Goal: Information Seeking & Learning: Learn about a topic

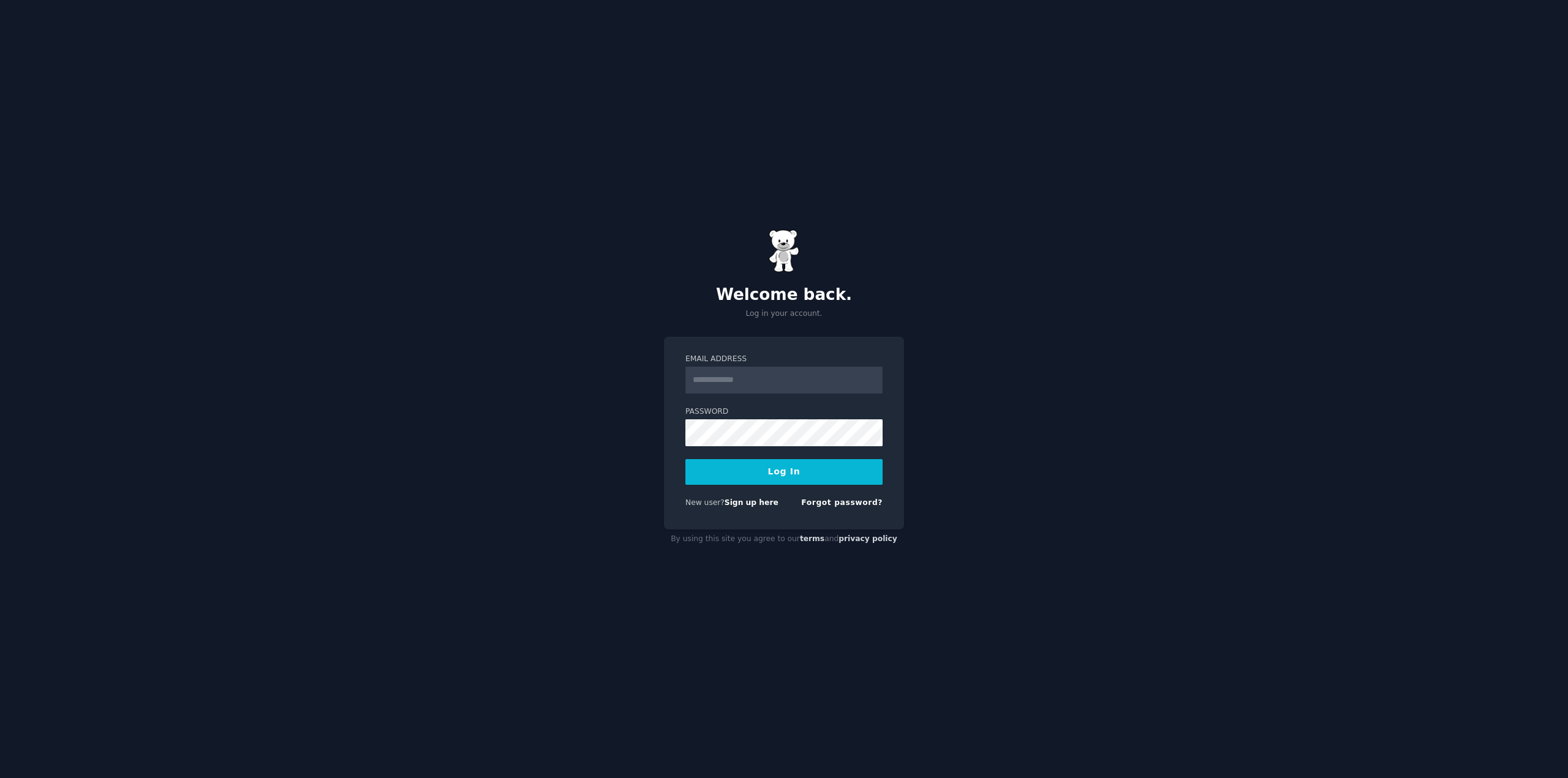
click at [685, 394] on nordpass-icon at bounding box center [685, 394] width 0 height 0
click at [0, 778] on nordpass-autofill-portal at bounding box center [0, 778] width 0 height 0
type input "**********"
click at [778, 470] on button "Log In" at bounding box center [783, 472] width 197 height 25
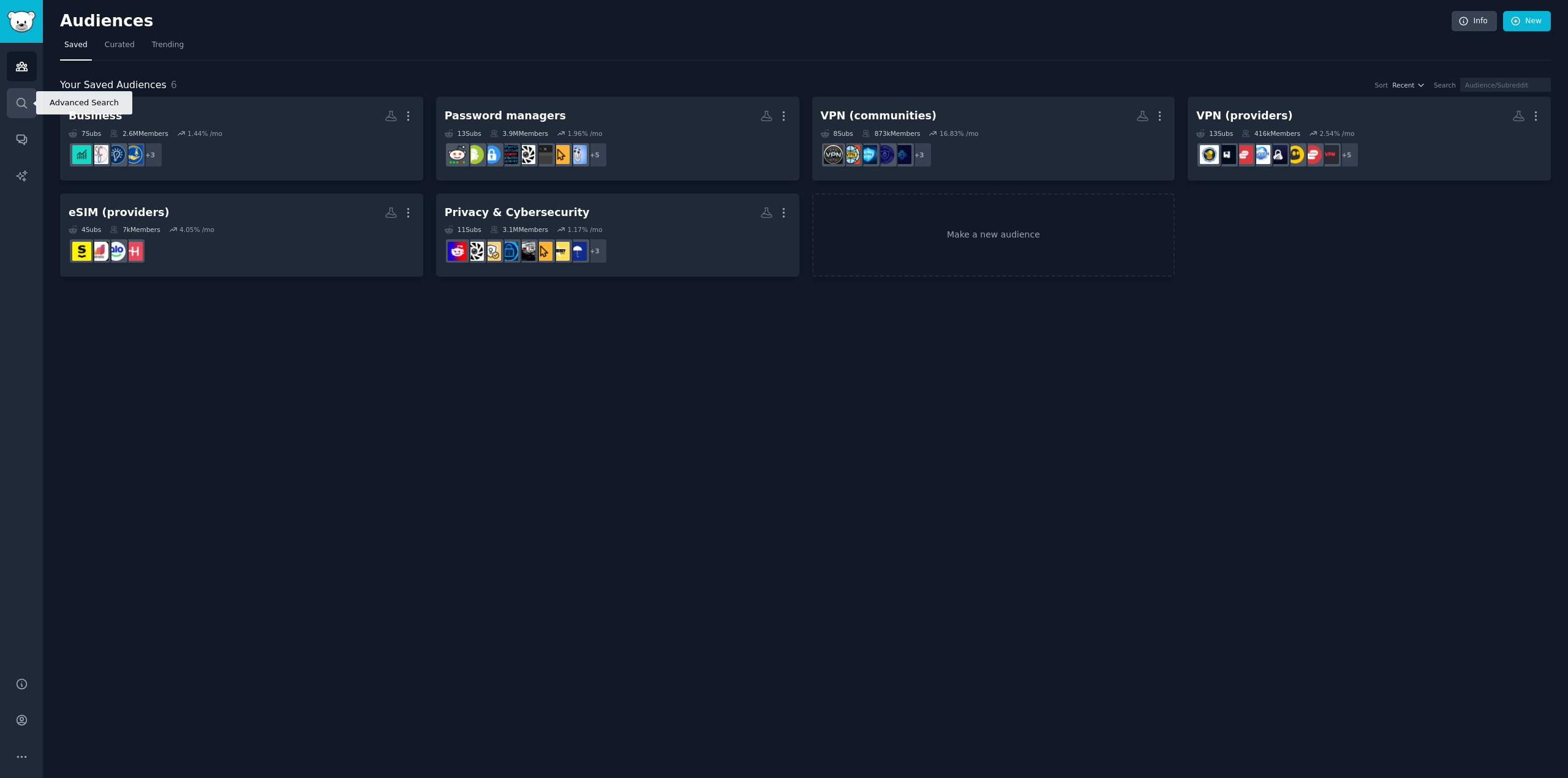
click at [27, 109] on icon "Sidebar" at bounding box center [21, 103] width 13 height 13
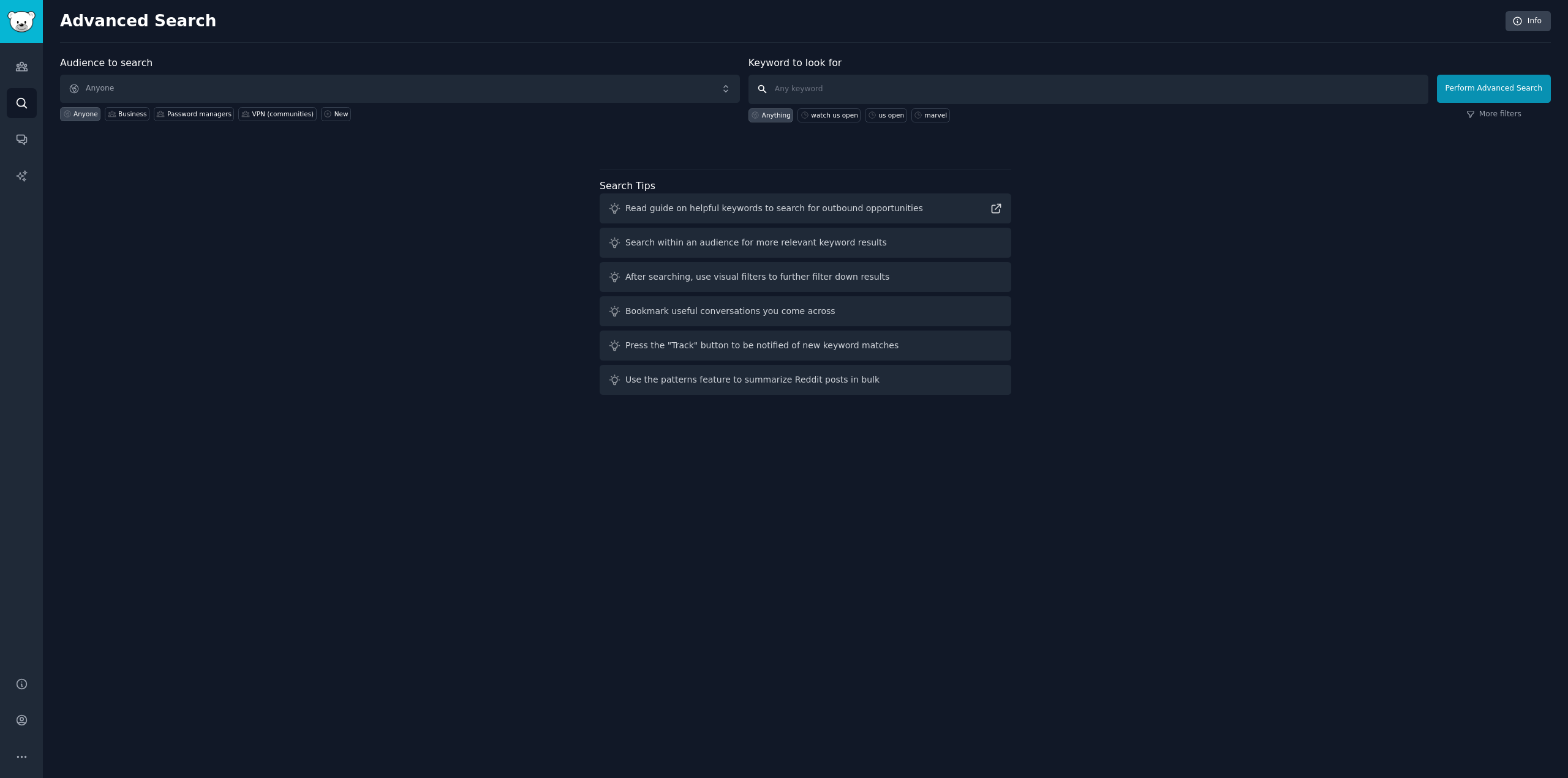
click at [819, 90] on input "text" at bounding box center [1087, 89] width 680 height 30
paste input "soccer training equipment"
paste input "soccer drills"
paste input "soccer gifts"
paste input "football practice gear"
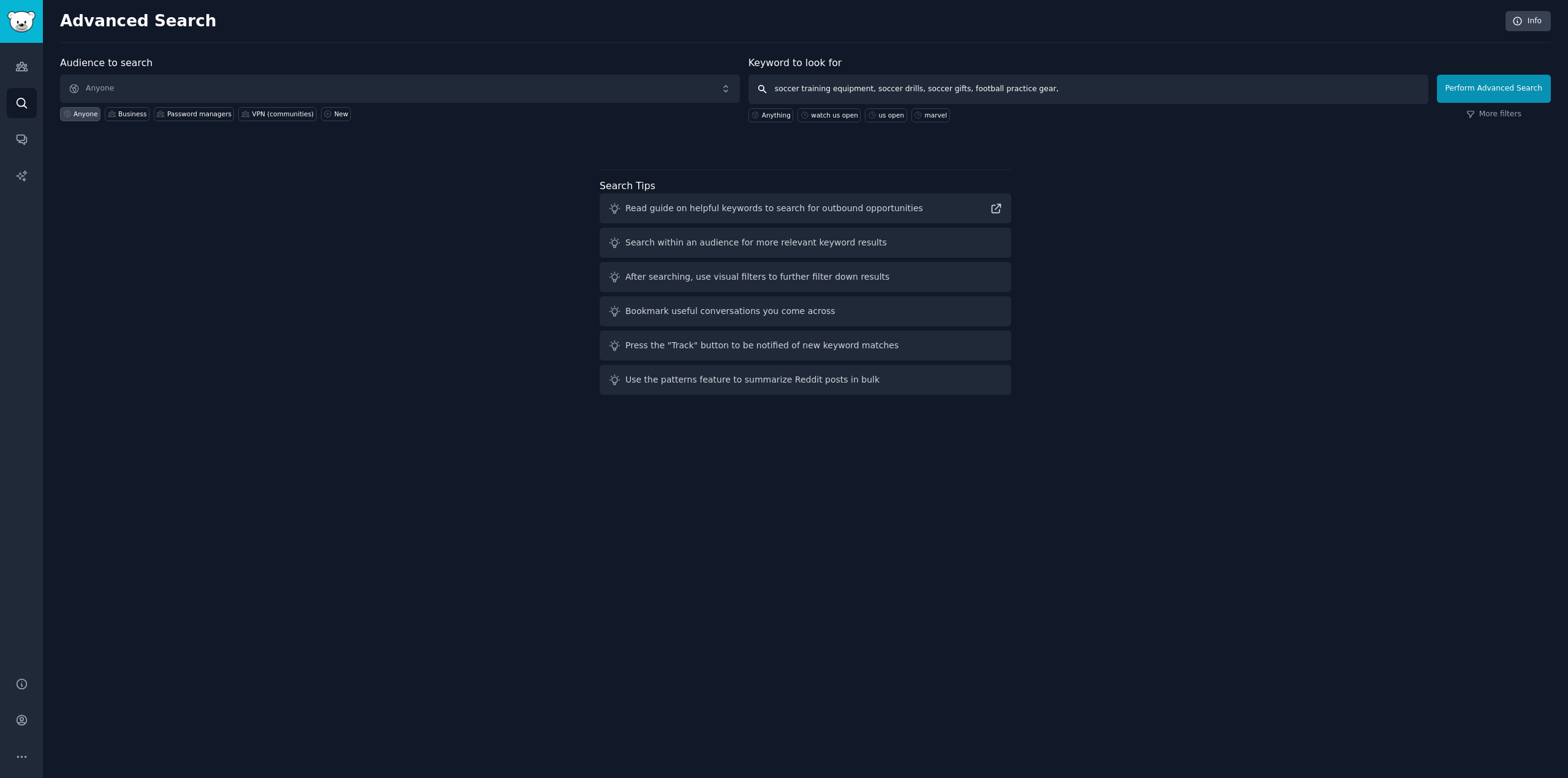
paste input "kids soccer"
type input "soccer training equipment, soccer drills, soccer gifts, football practice gear,…"
click at [1481, 86] on button "Perform Advanced Search" at bounding box center [1493, 89] width 114 height 28
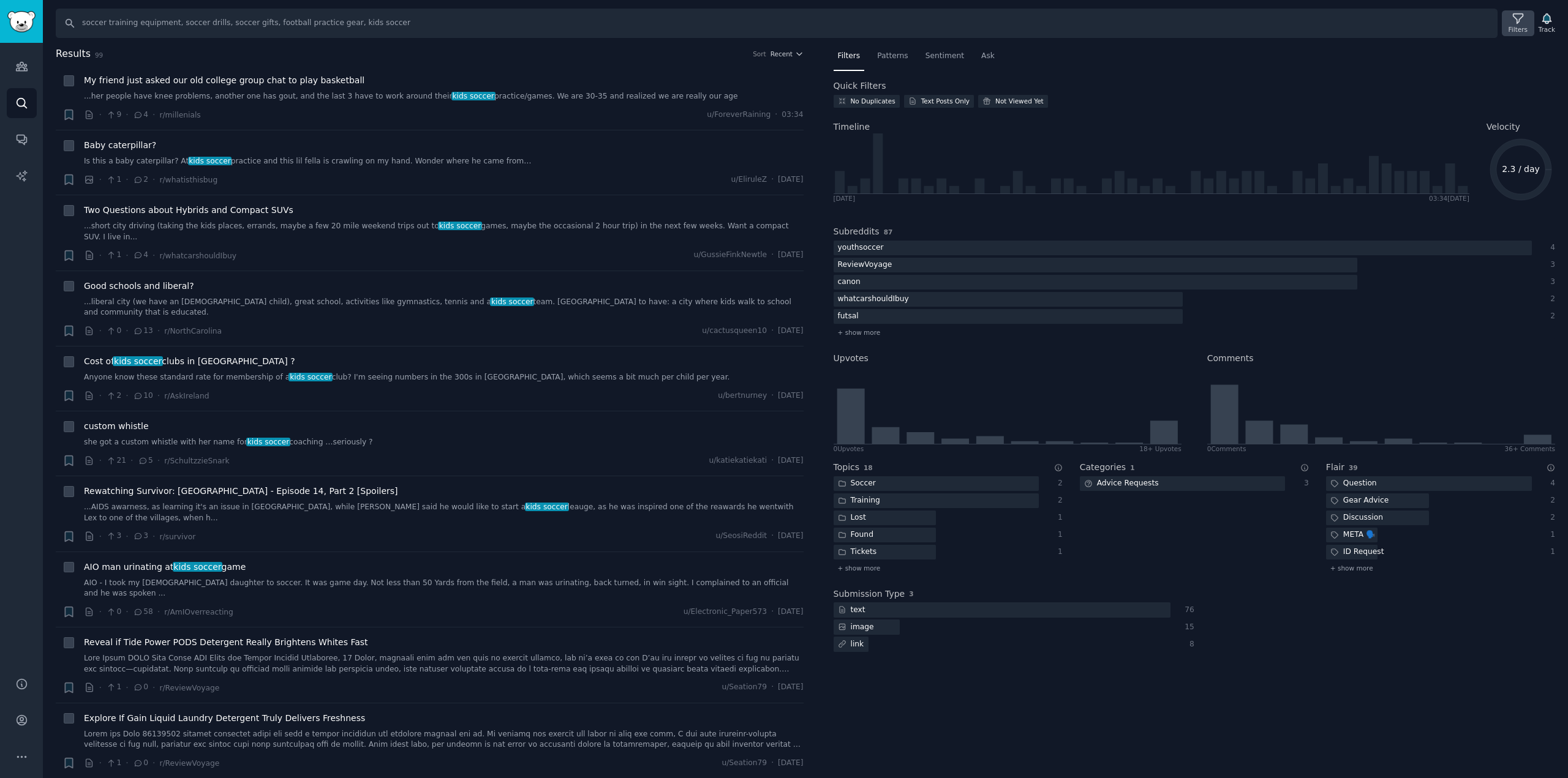
click at [1519, 19] on icon at bounding box center [1517, 18] width 10 height 10
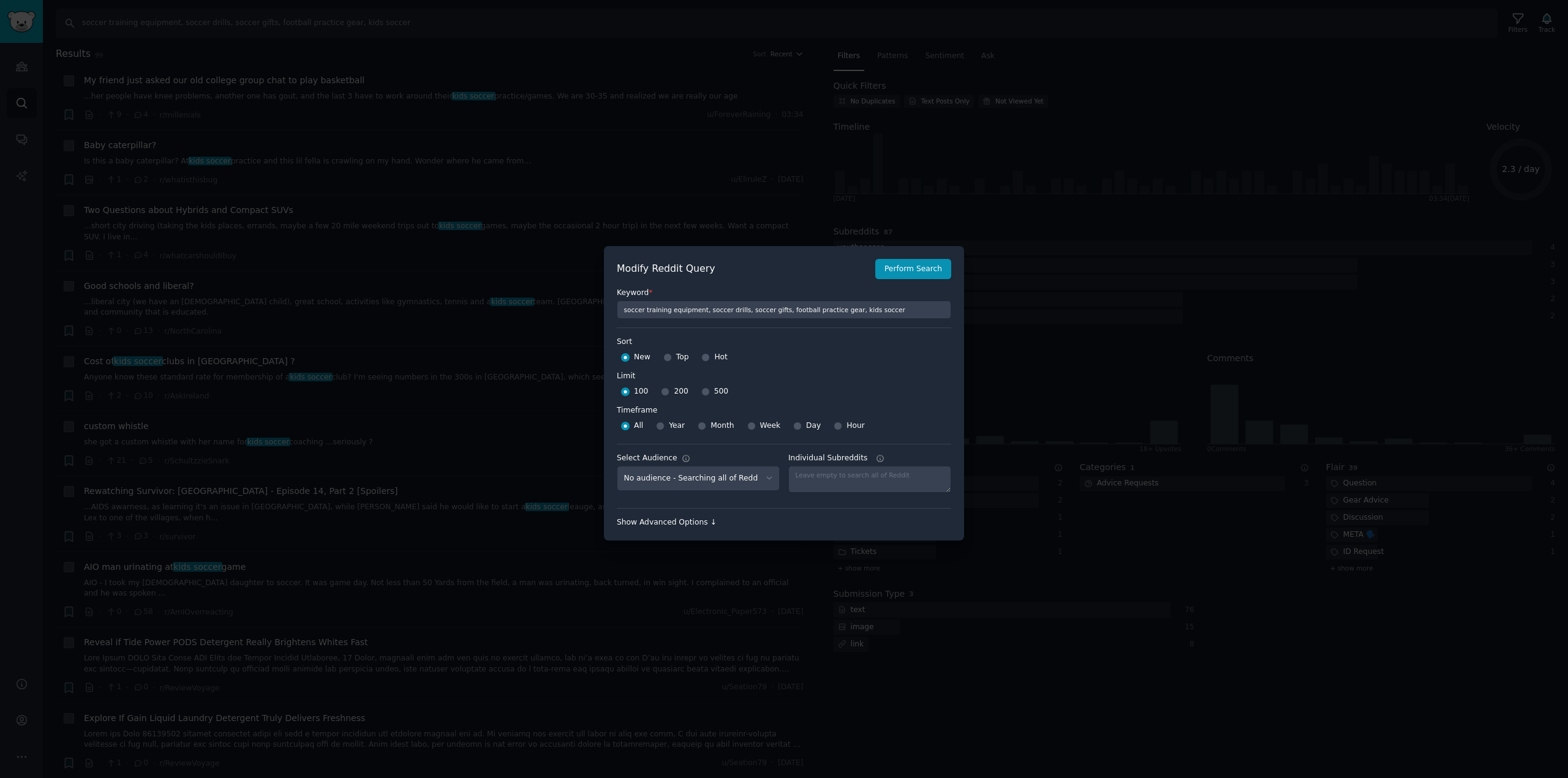
click at [688, 521] on div "Show Advanced Options ↓" at bounding box center [783, 523] width 334 height 11
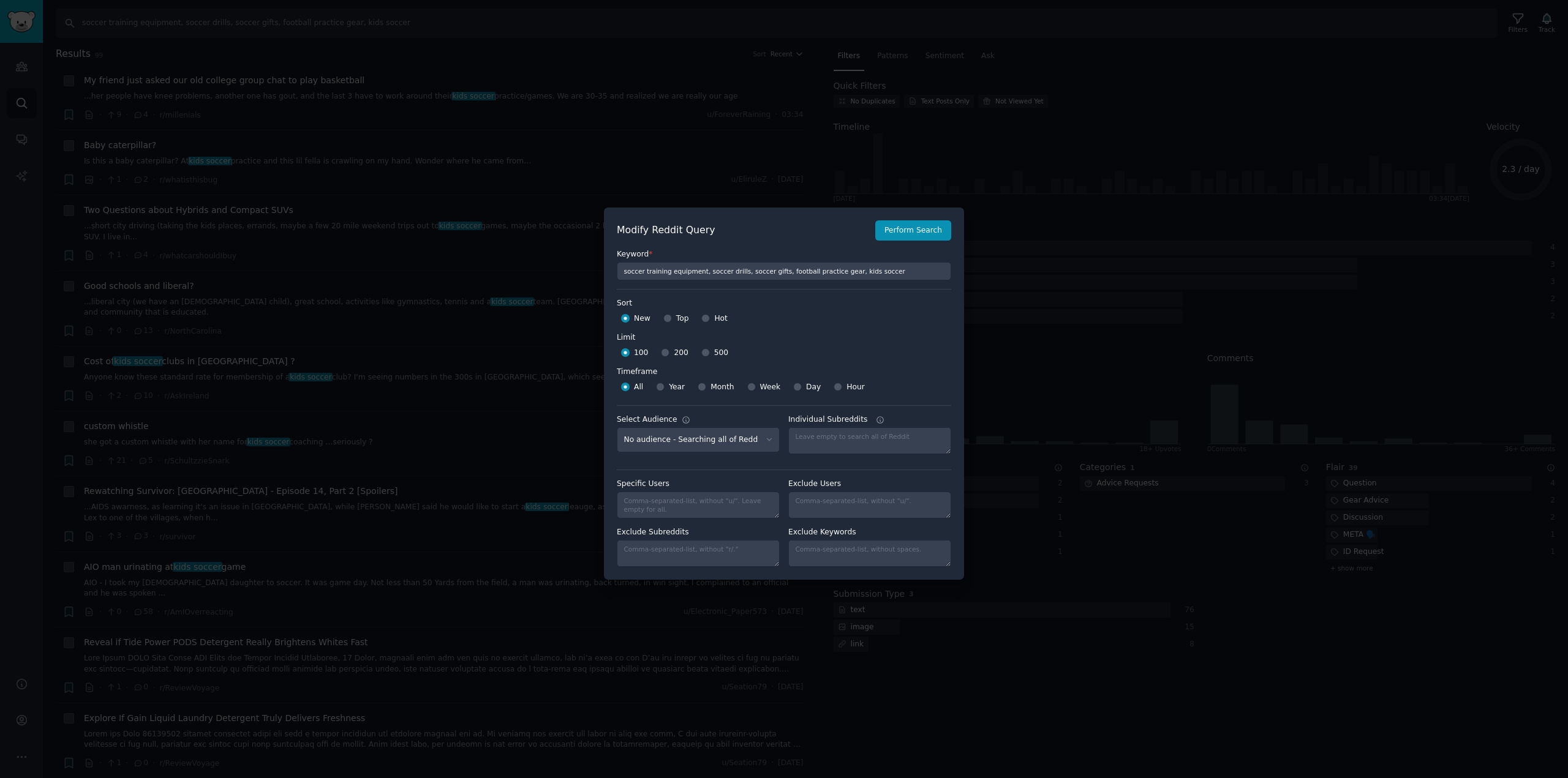
click at [679, 391] on span "Year" at bounding box center [676, 388] width 16 height 11
click at [665, 391] on input "Year" at bounding box center [660, 387] width 9 height 9
radio input "true"
click at [918, 232] on button "Perform Search" at bounding box center [913, 231] width 76 height 21
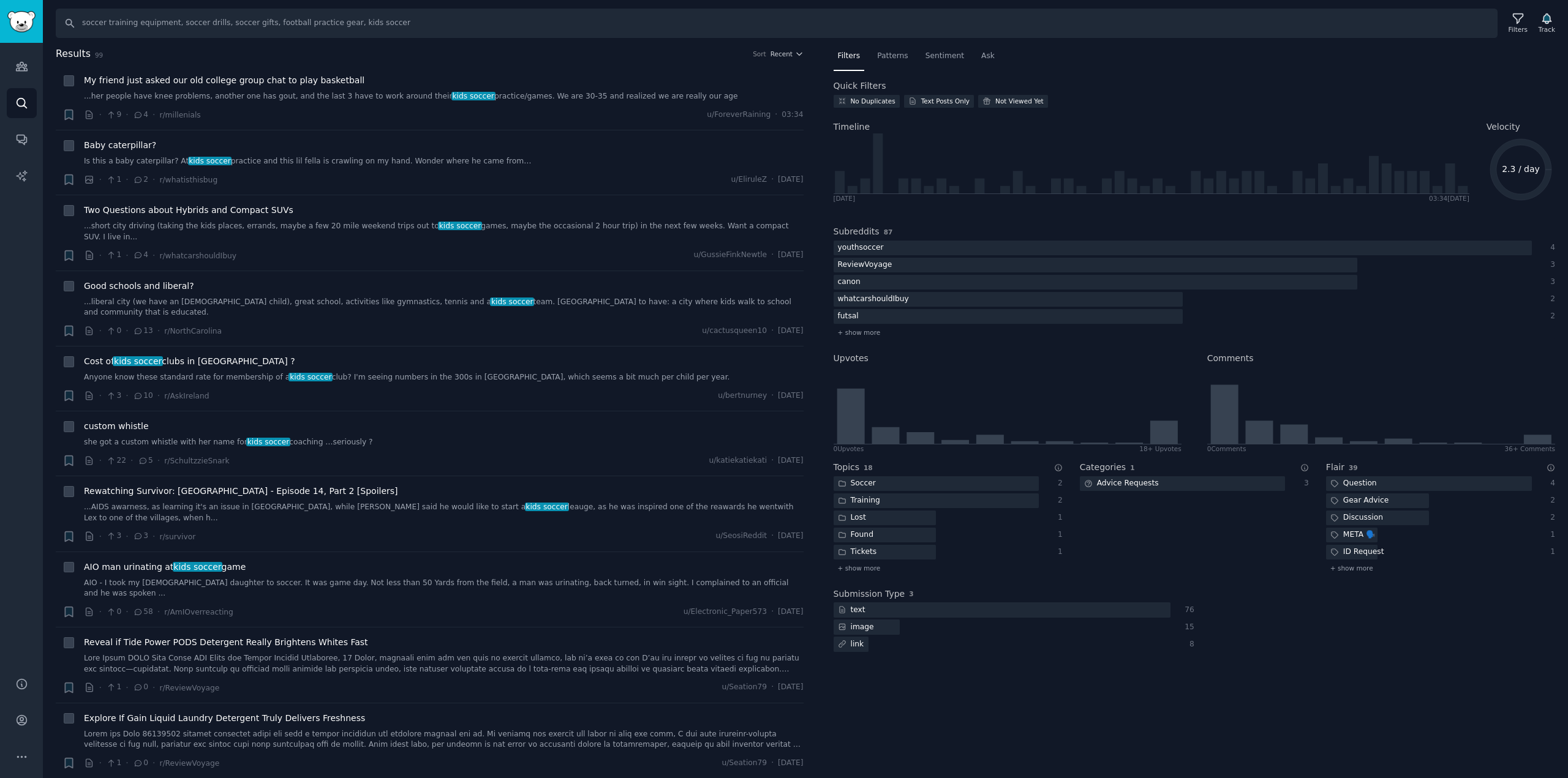
click at [870, 231] on h2 "Subreddits" at bounding box center [856, 232] width 46 height 13
click at [866, 336] on span "+ show more" at bounding box center [859, 332] width 43 height 9
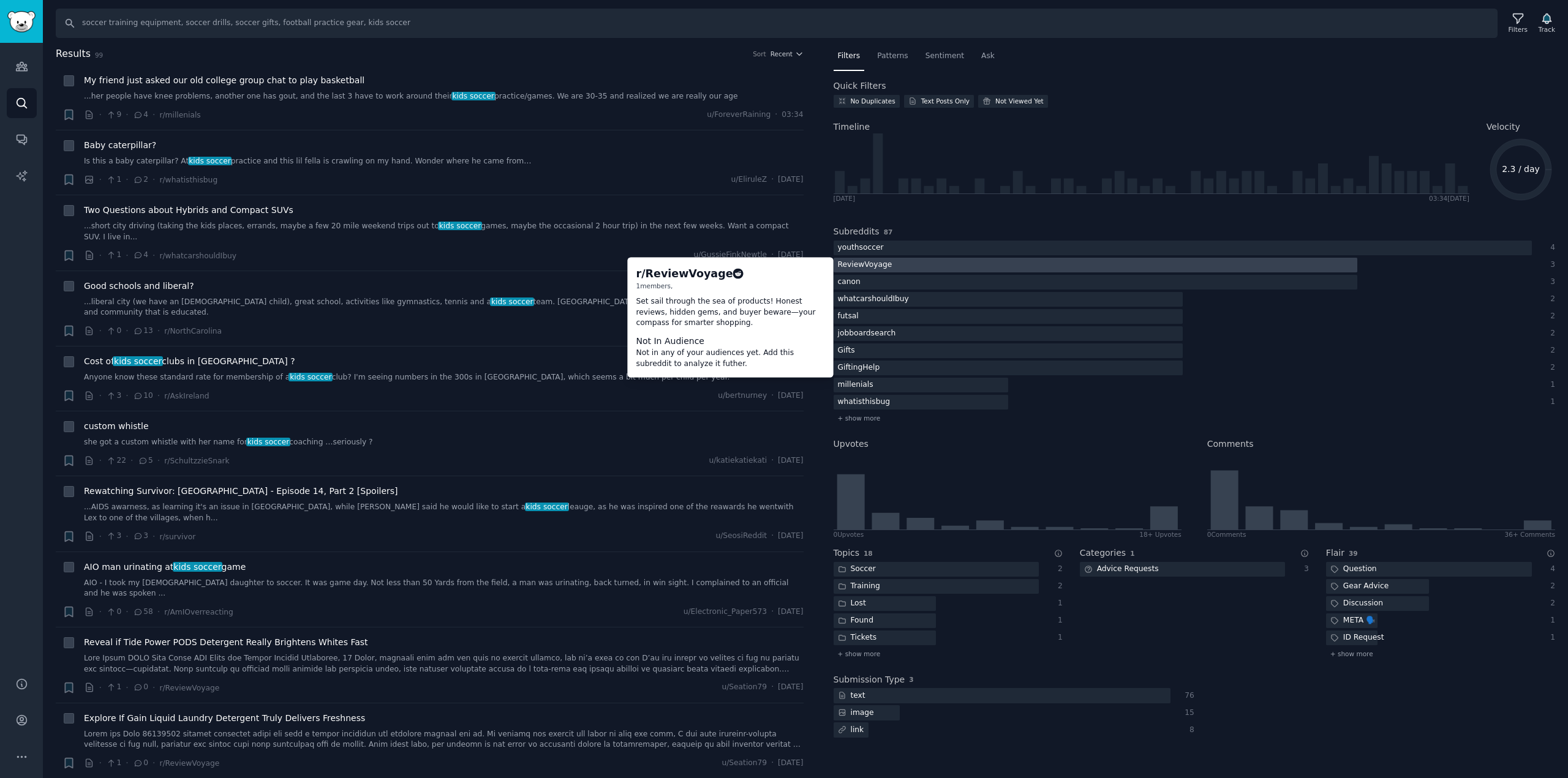
drag, startPoint x: 874, startPoint y: 265, endPoint x: 866, endPoint y: 265, distance: 8.0
click at [866, 265] on div "ReviewVoyage" at bounding box center [865, 265] width 63 height 15
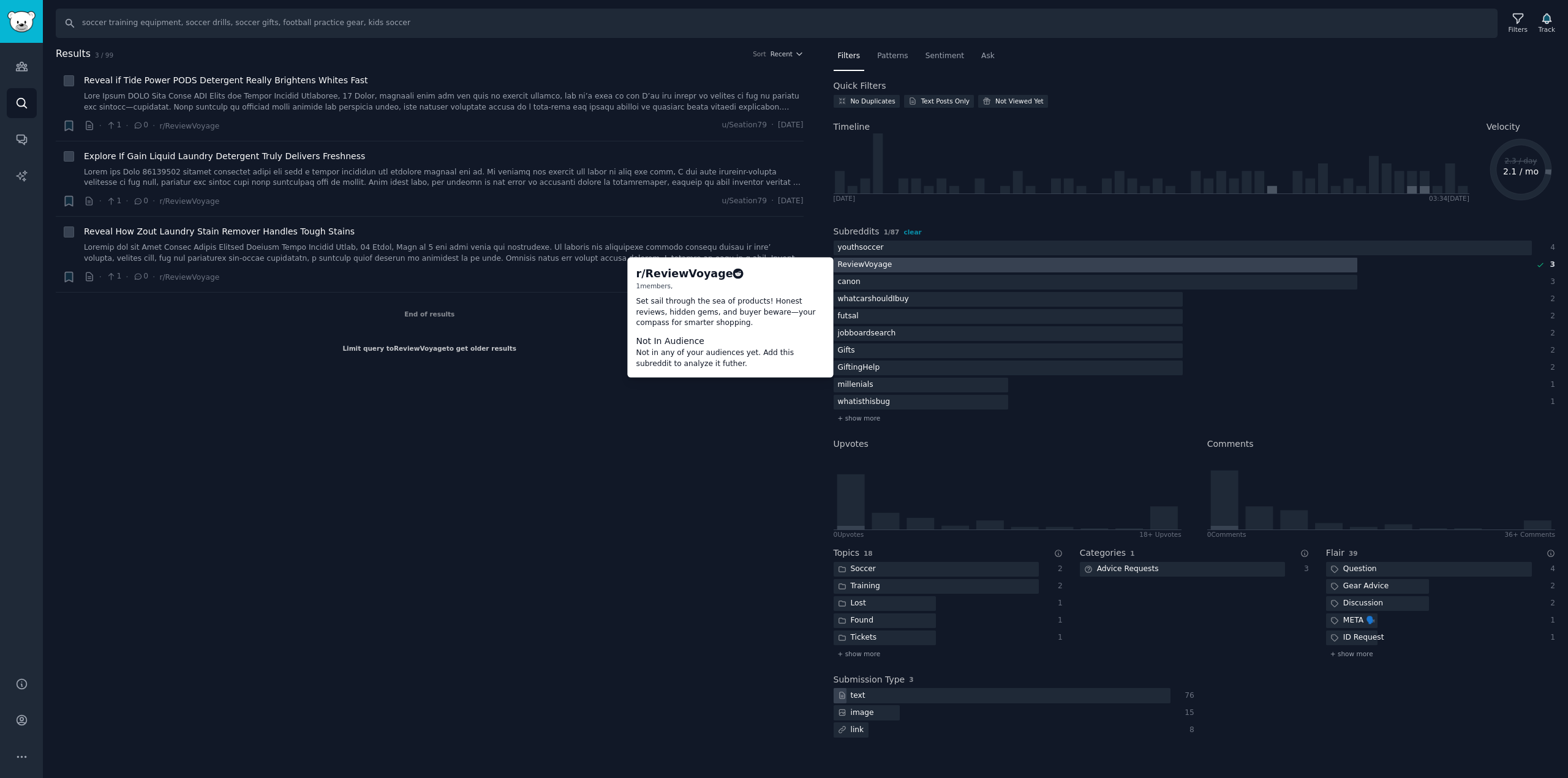
click at [866, 265] on div "ReviewVoyage" at bounding box center [865, 265] width 63 height 15
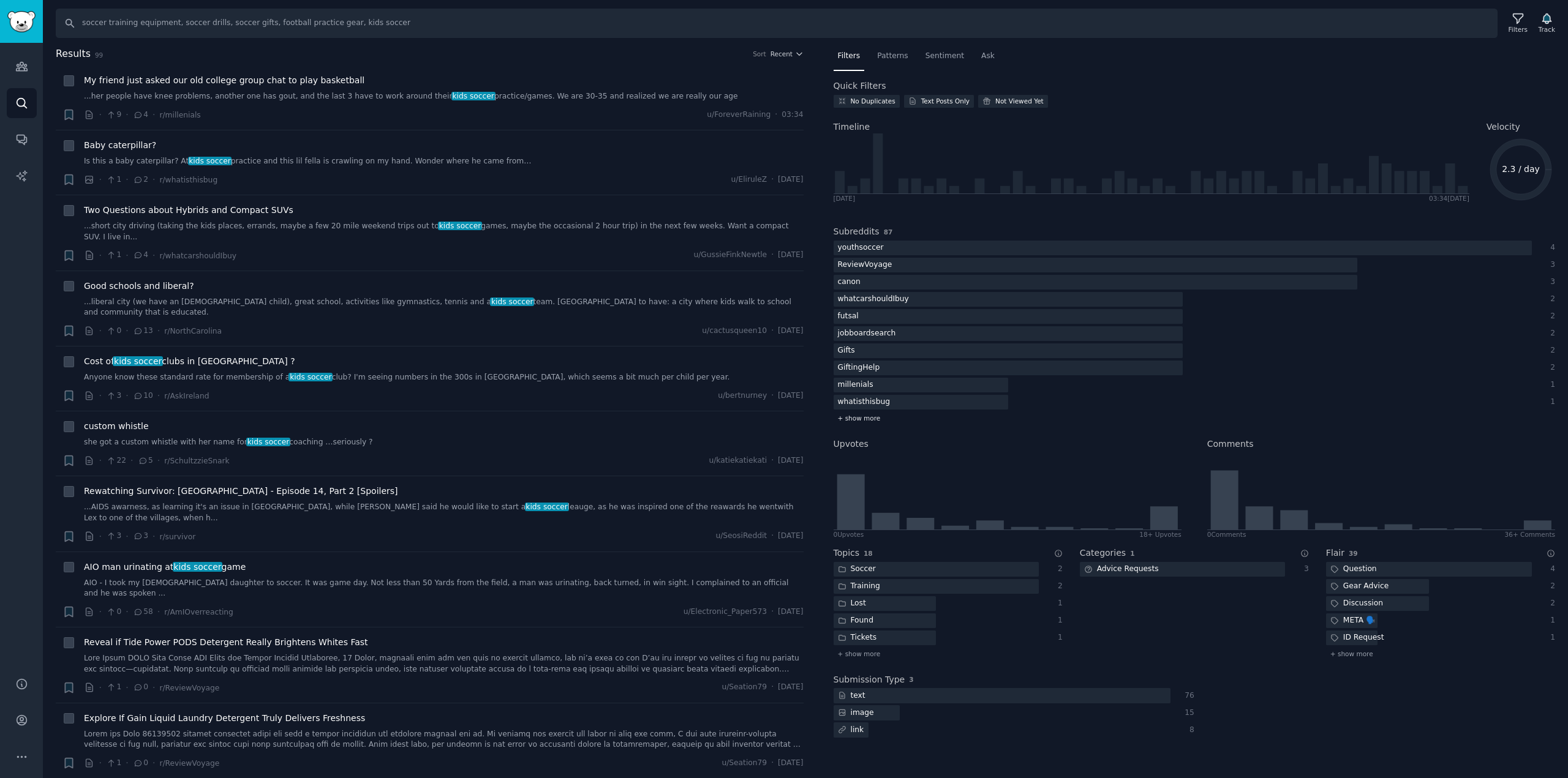
click at [853, 424] on div "+ show more" at bounding box center [1194, 418] width 722 height 13
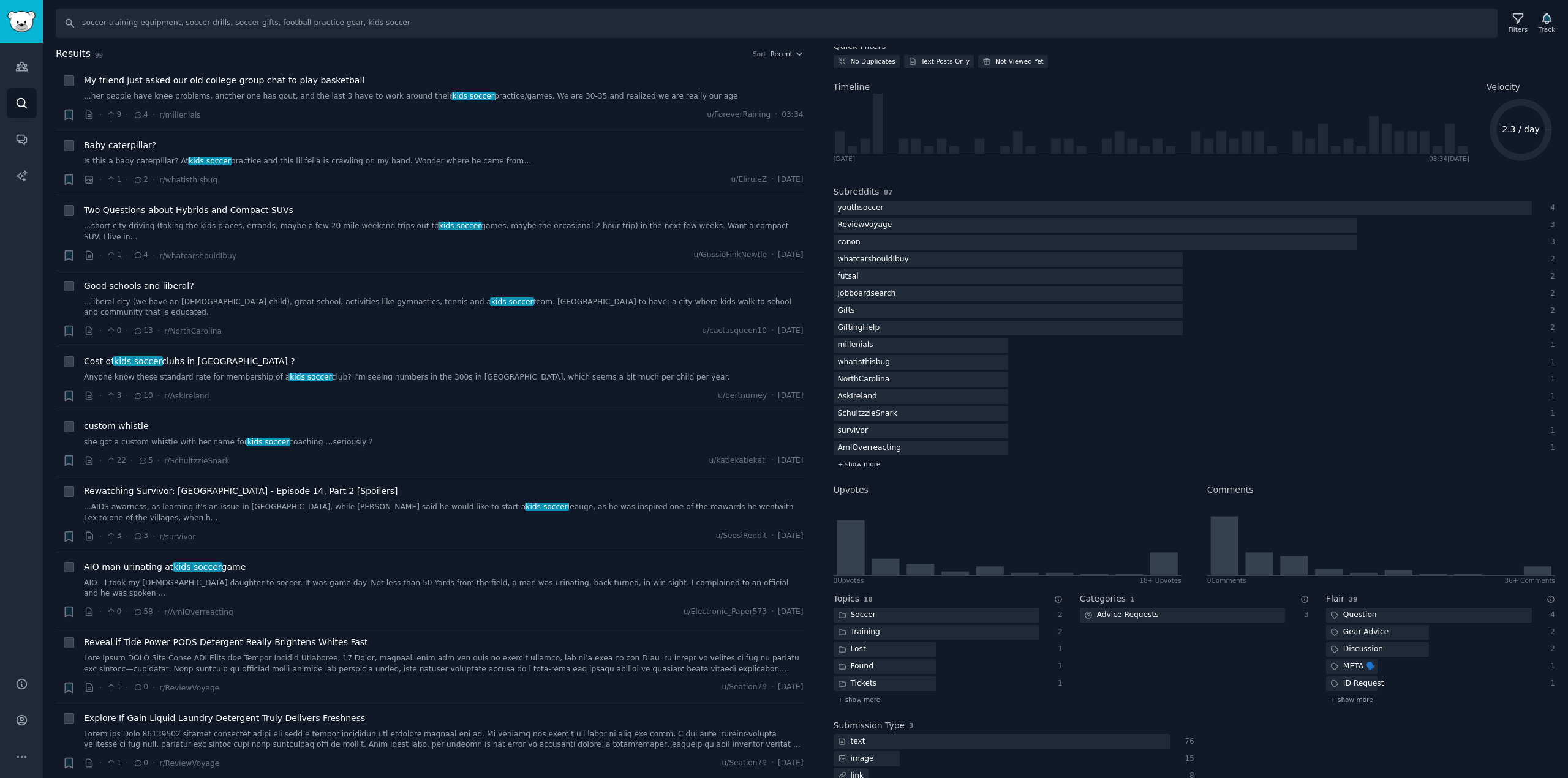
scroll to position [60, 0]
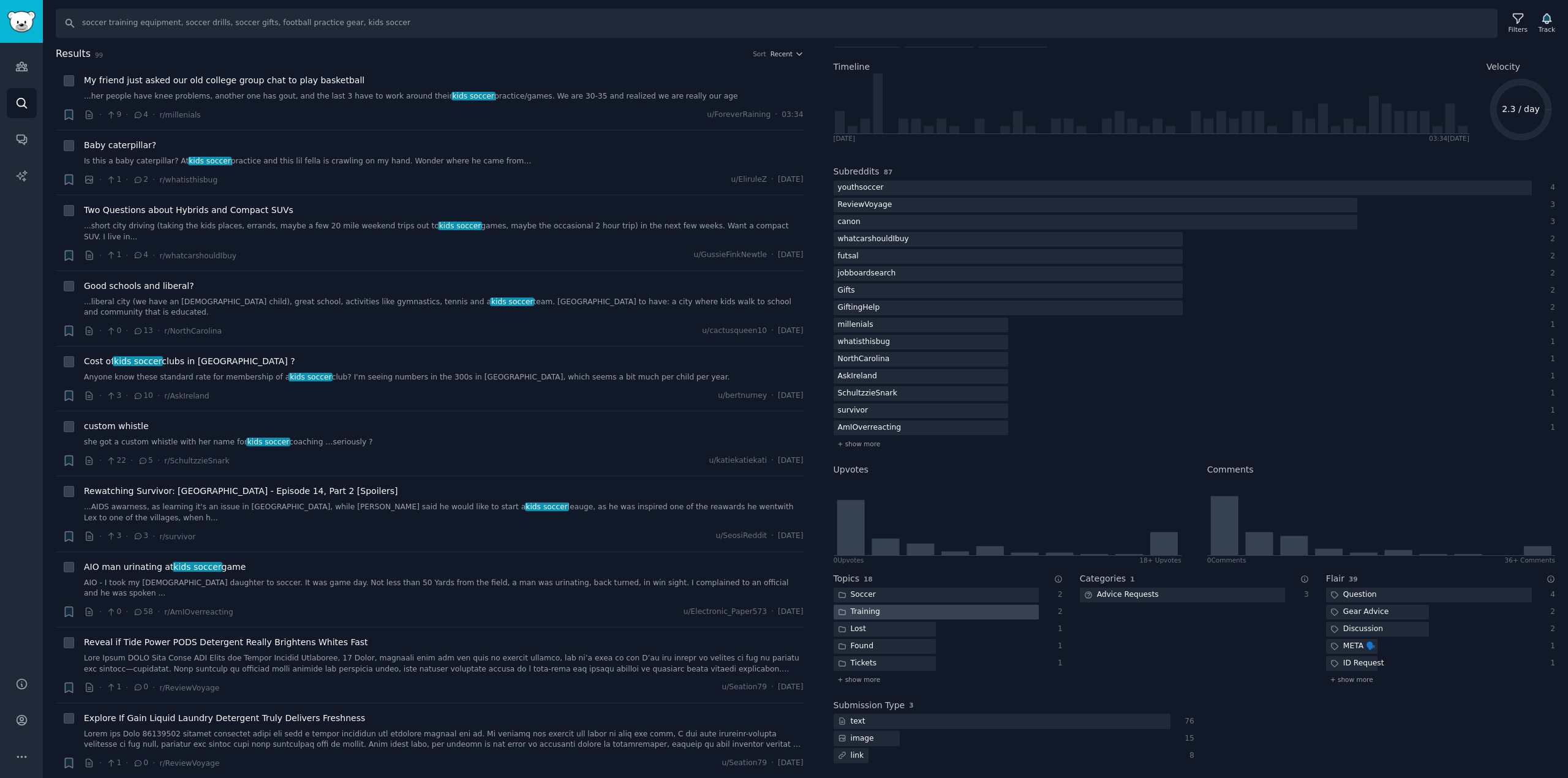
click at [880, 610] on div "Training" at bounding box center [859, 612] width 51 height 15
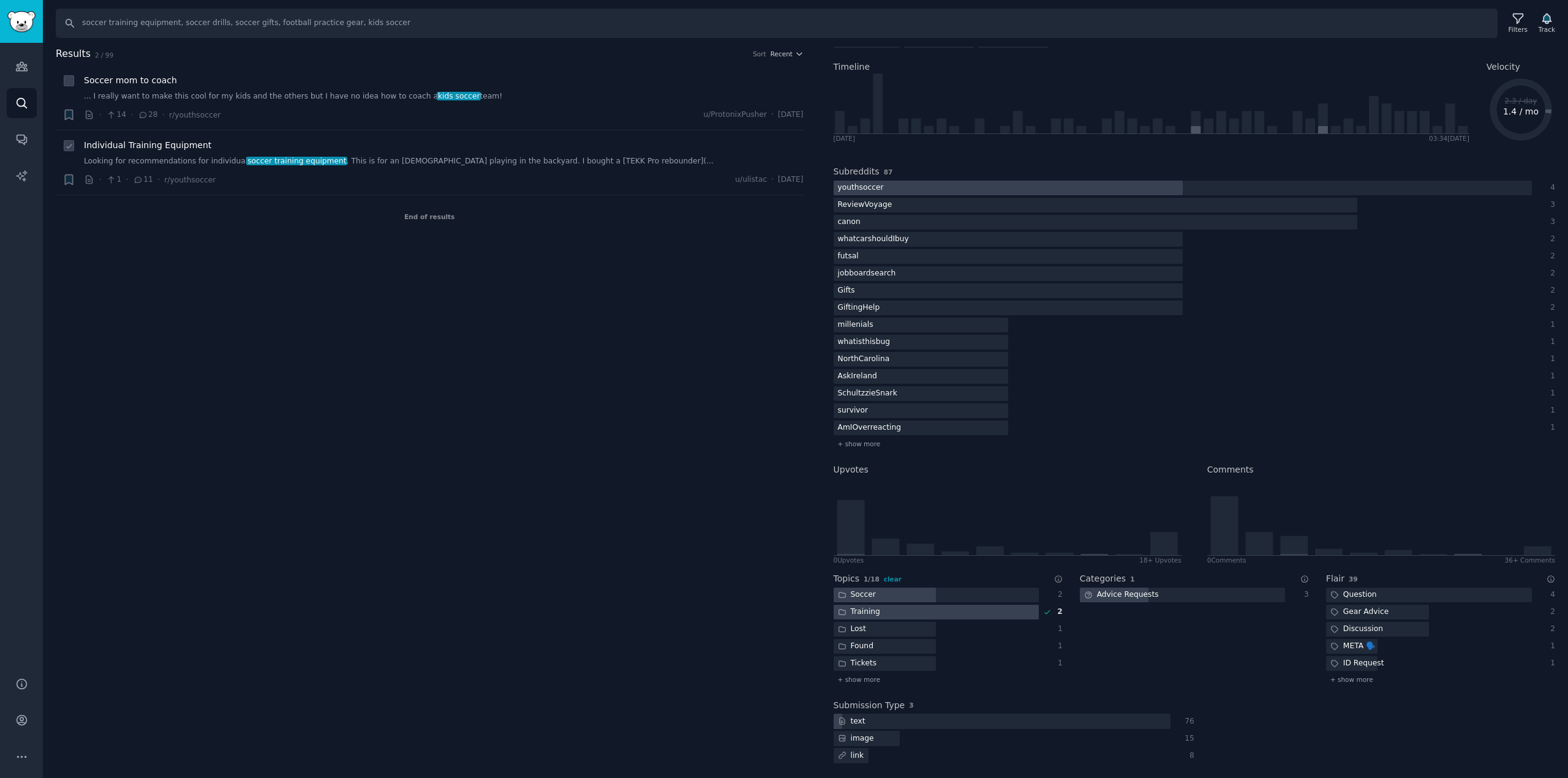
click at [388, 157] on link "Looking for recommendations for individual soccer training equipment . This is …" at bounding box center [444, 161] width 719 height 11
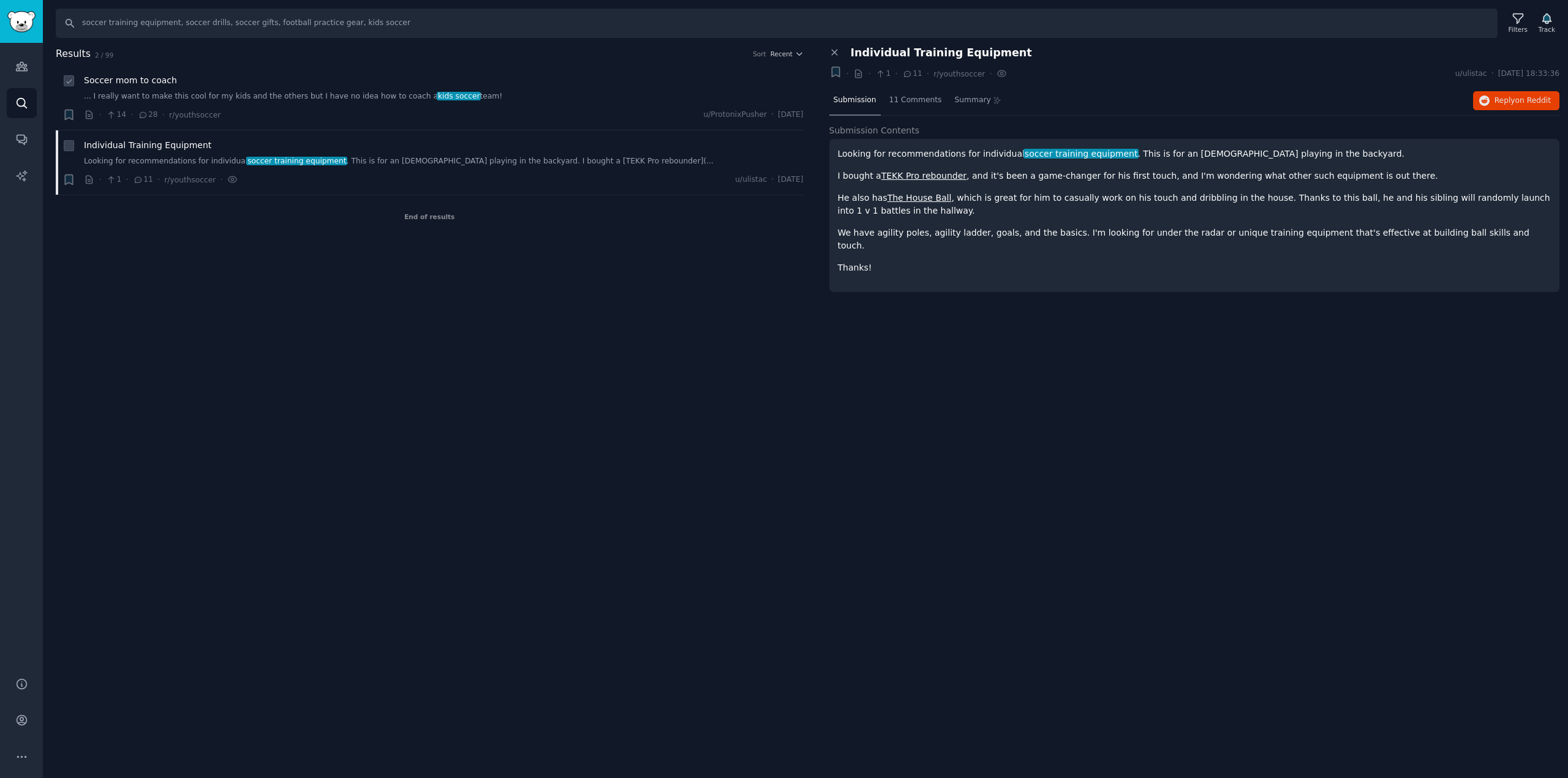
click at [260, 85] on div "Soccer mom to coach" at bounding box center [444, 80] width 719 height 13
click at [265, 116] on div "· 14 · 28 · r/youthsoccer u/ProtonixPusher · Tue 26/08/2025" at bounding box center [444, 115] width 719 height 13
click at [278, 97] on link "... I really want to make this cool for my kids and the others but I have no id…" at bounding box center [444, 96] width 719 height 11
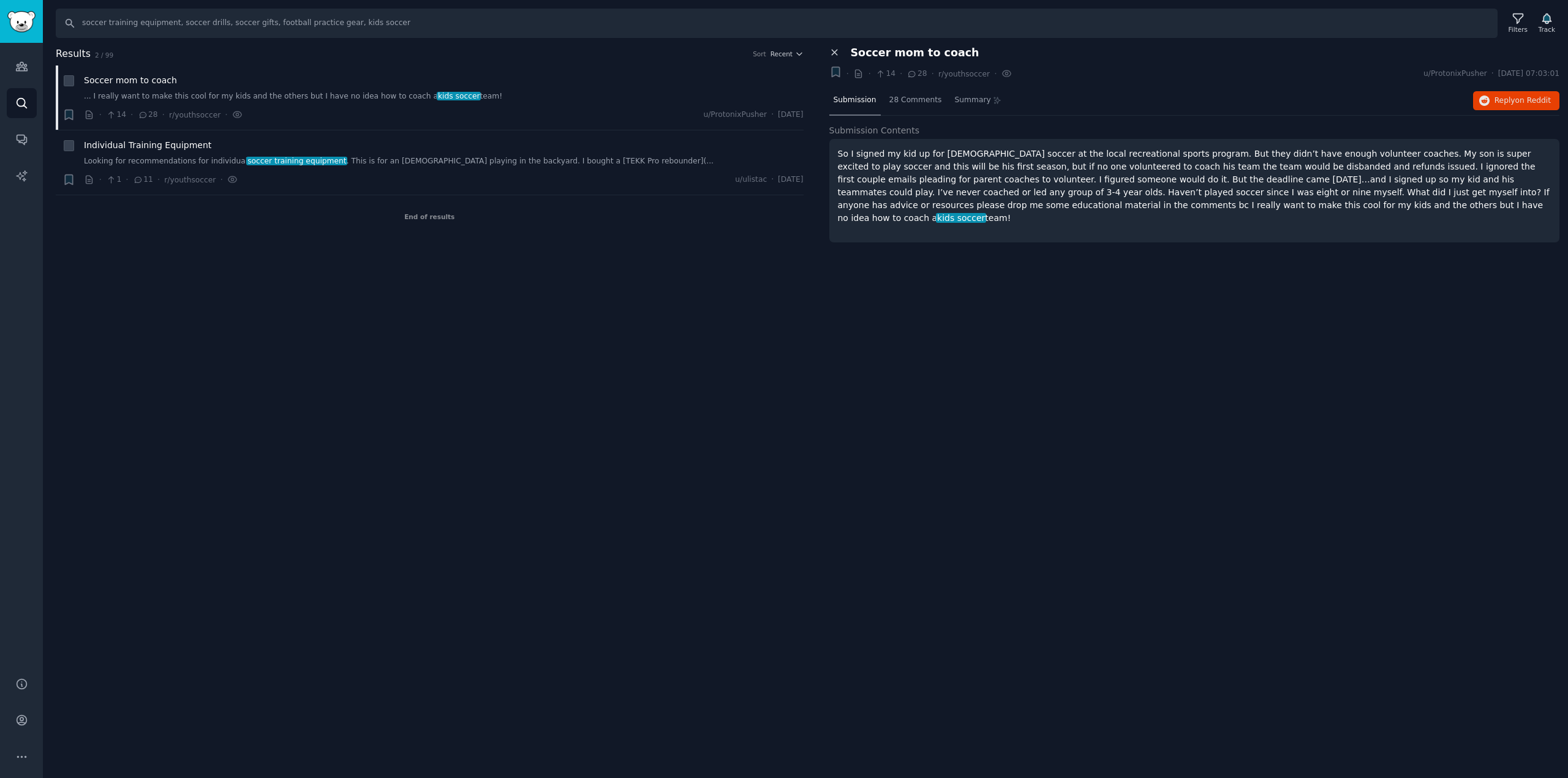
click at [838, 52] on icon at bounding box center [834, 53] width 11 height 11
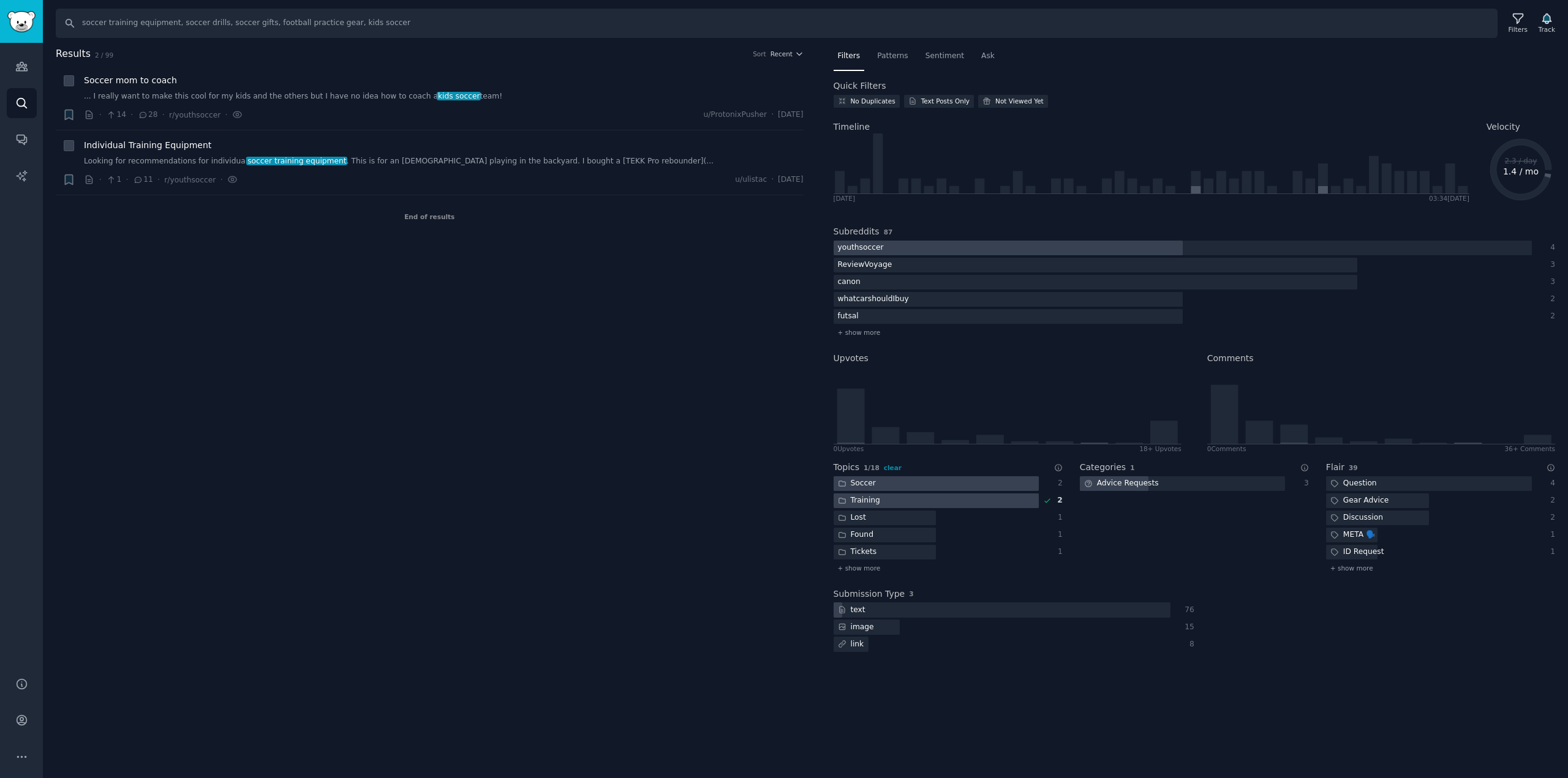
click at [886, 486] on div at bounding box center [884, 483] width 103 height 15
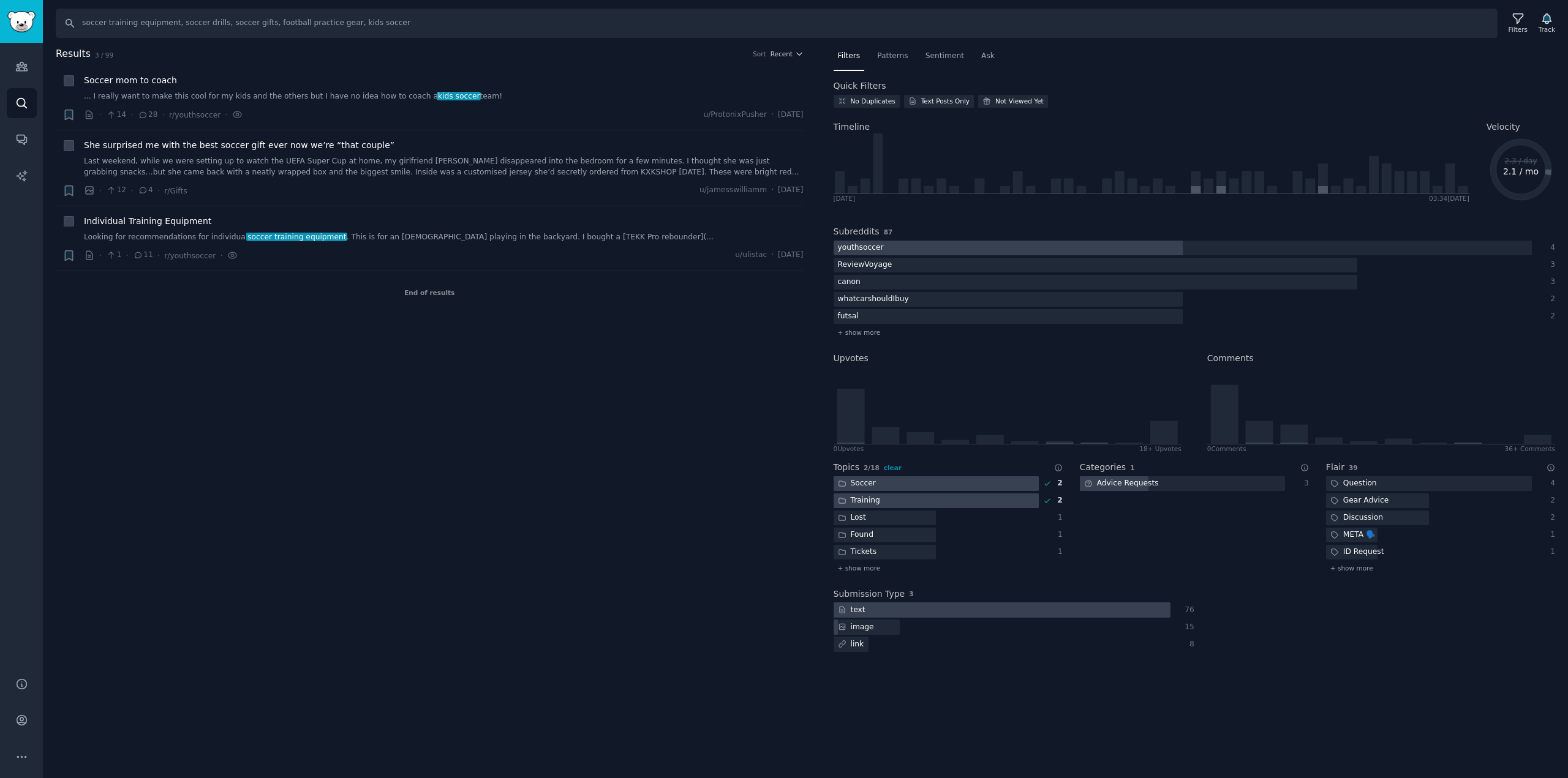
click at [978, 616] on div at bounding box center [1001, 610] width 338 height 15
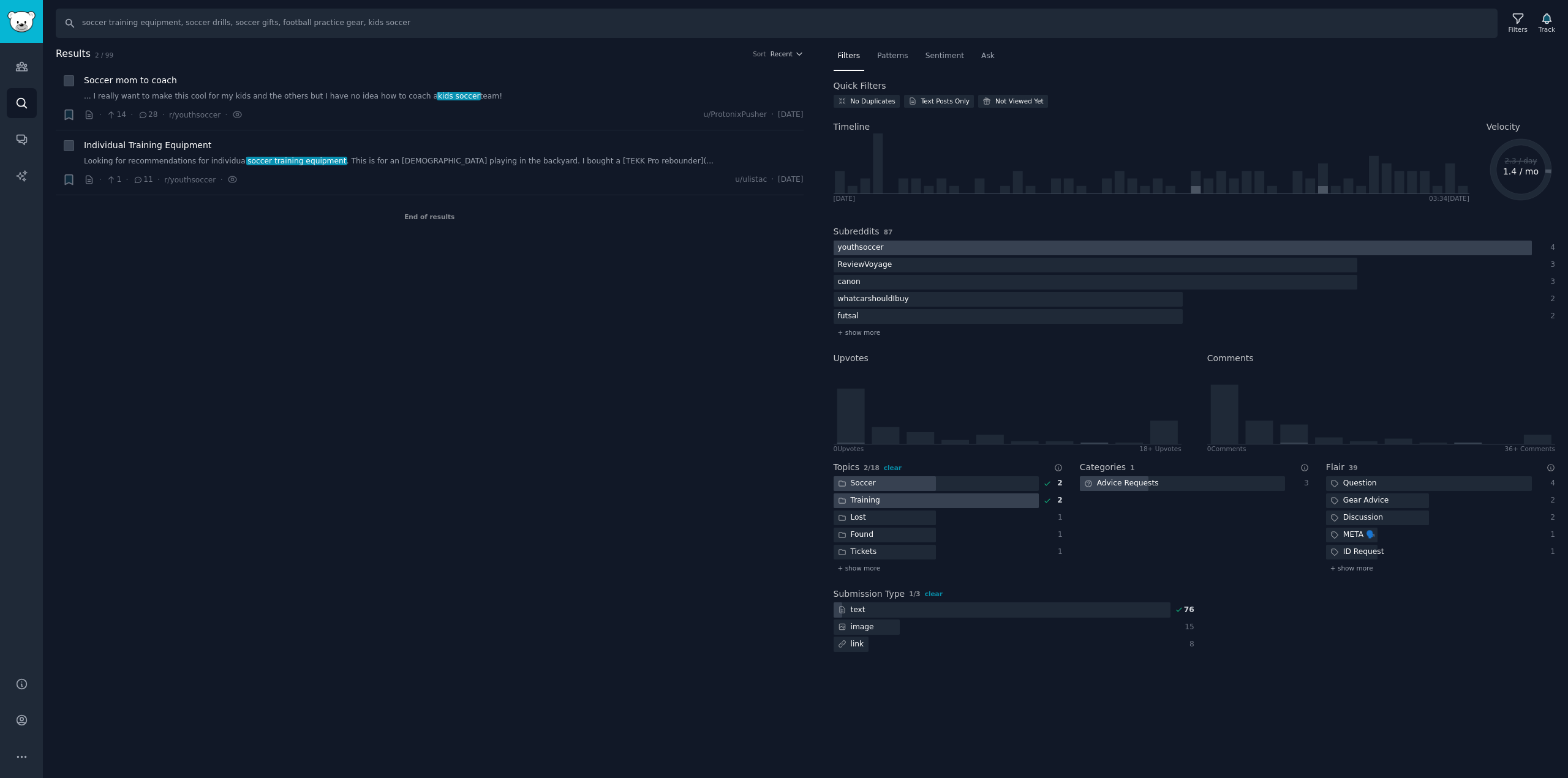
click at [894, 246] on div at bounding box center [1008, 247] width 349 height 15
click at [904, 251] on div at bounding box center [1008, 247] width 349 height 15
click at [22, 105] on icon "Sidebar" at bounding box center [21, 103] width 10 height 10
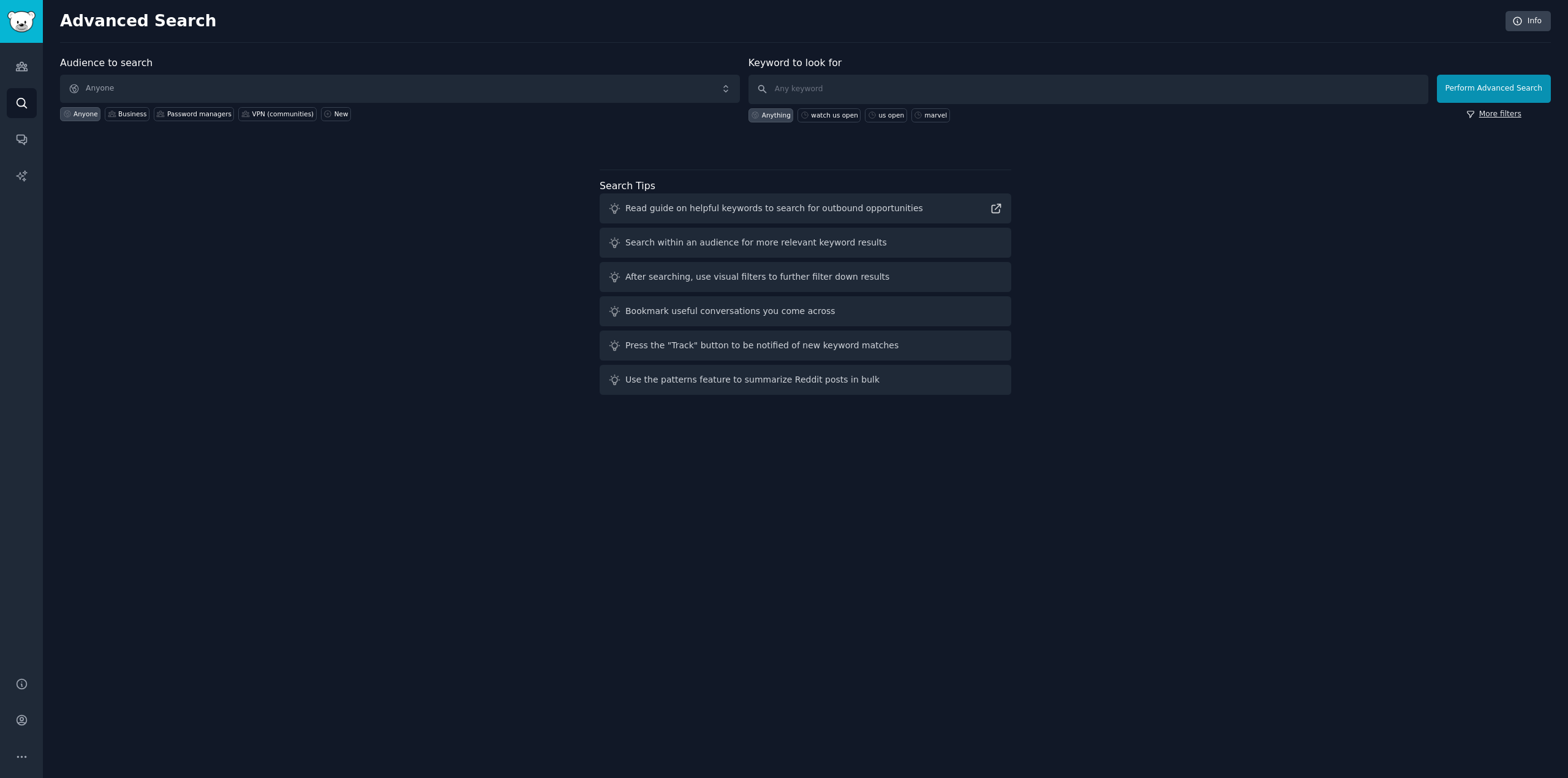
click at [1507, 117] on link "More filters" at bounding box center [1493, 114] width 55 height 11
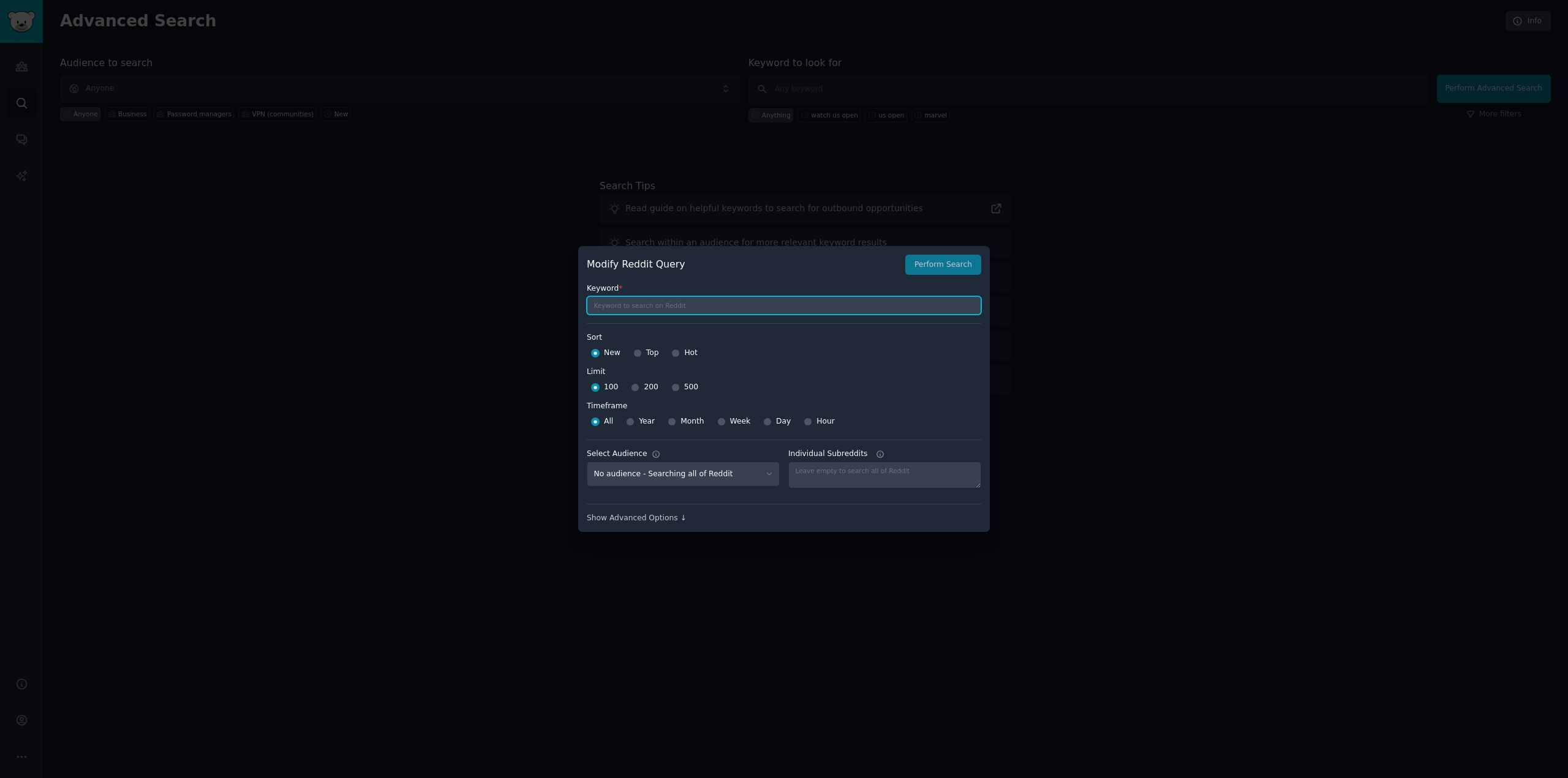
click at [725, 305] on input "text" at bounding box center [784, 305] width 395 height 18
click at [624, 311] on input "text" at bounding box center [784, 305] width 395 height 18
paste input "soccer training equipment"
type input "soccer training equipment"
click at [767, 481] on select "No audience - Searching all of Reddit Business - 7 Subreddits Password managers…" at bounding box center [683, 474] width 193 height 25
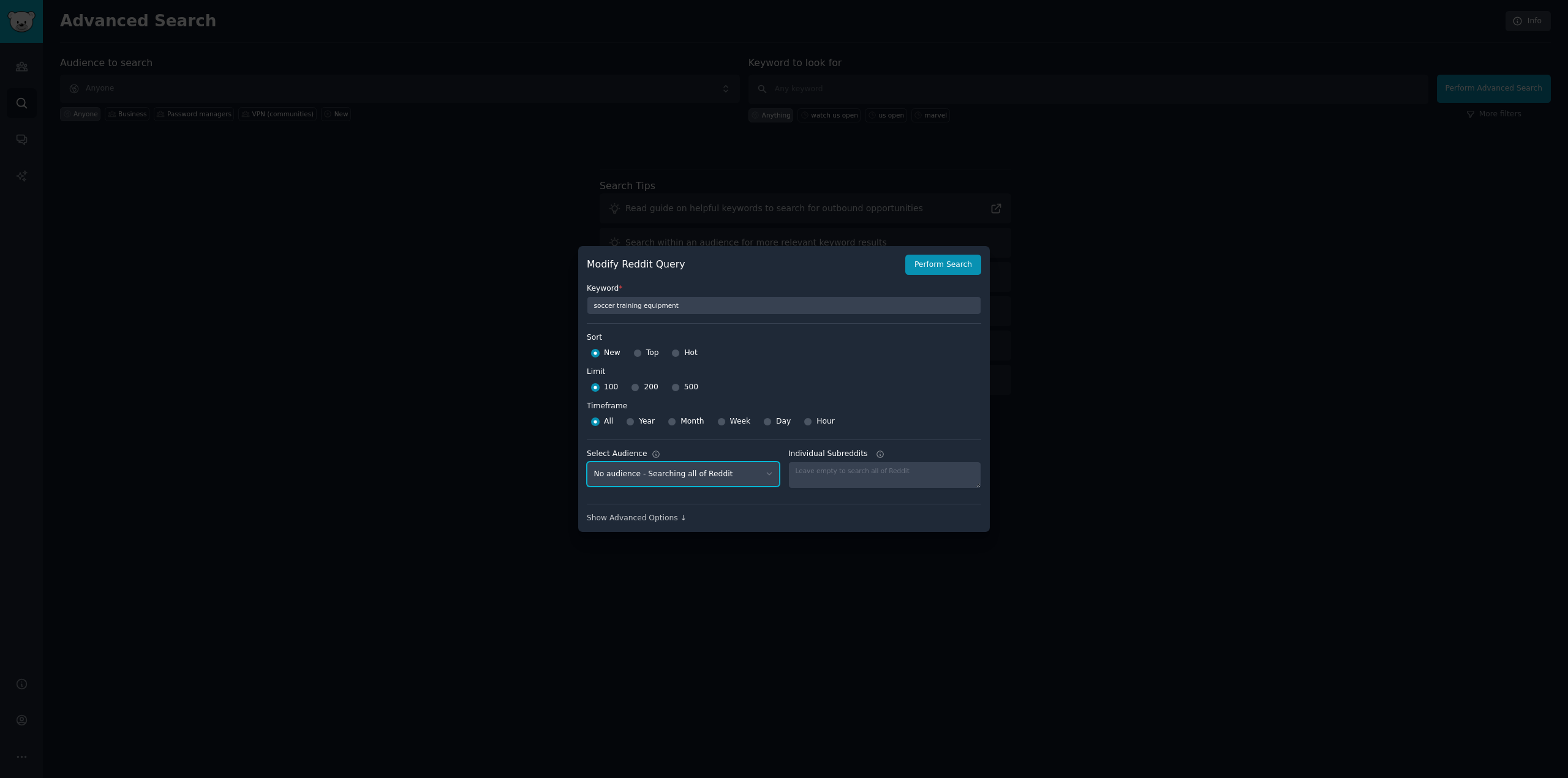
click at [754, 472] on select "No audience - Searching all of Reddit Business - 7 Subreddits Password managers…" at bounding box center [683, 474] width 193 height 25
click at [642, 521] on div "Show Advanced Options ↓" at bounding box center [784, 518] width 395 height 11
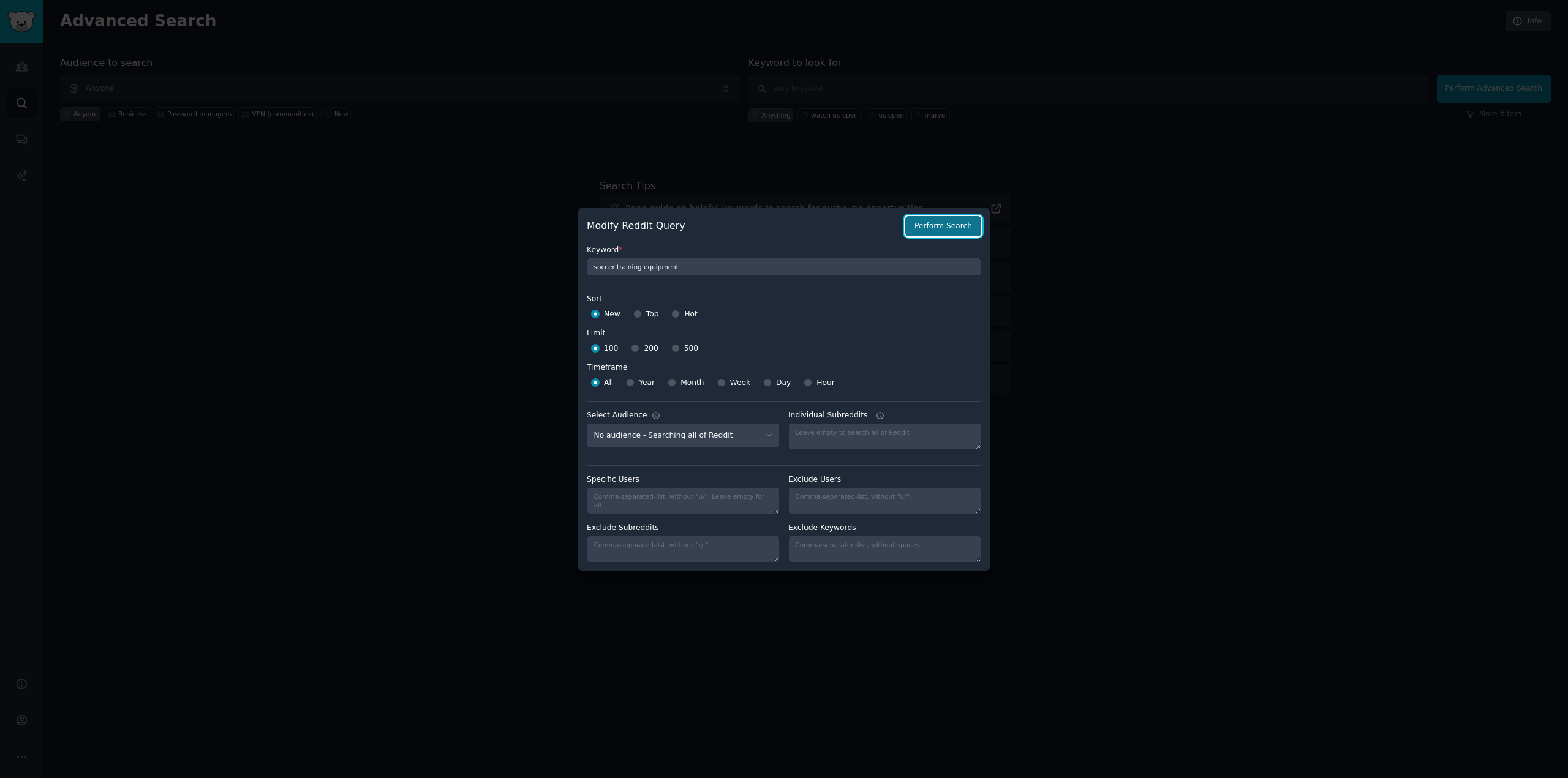
click at [952, 226] on button "Perform Search" at bounding box center [943, 226] width 76 height 21
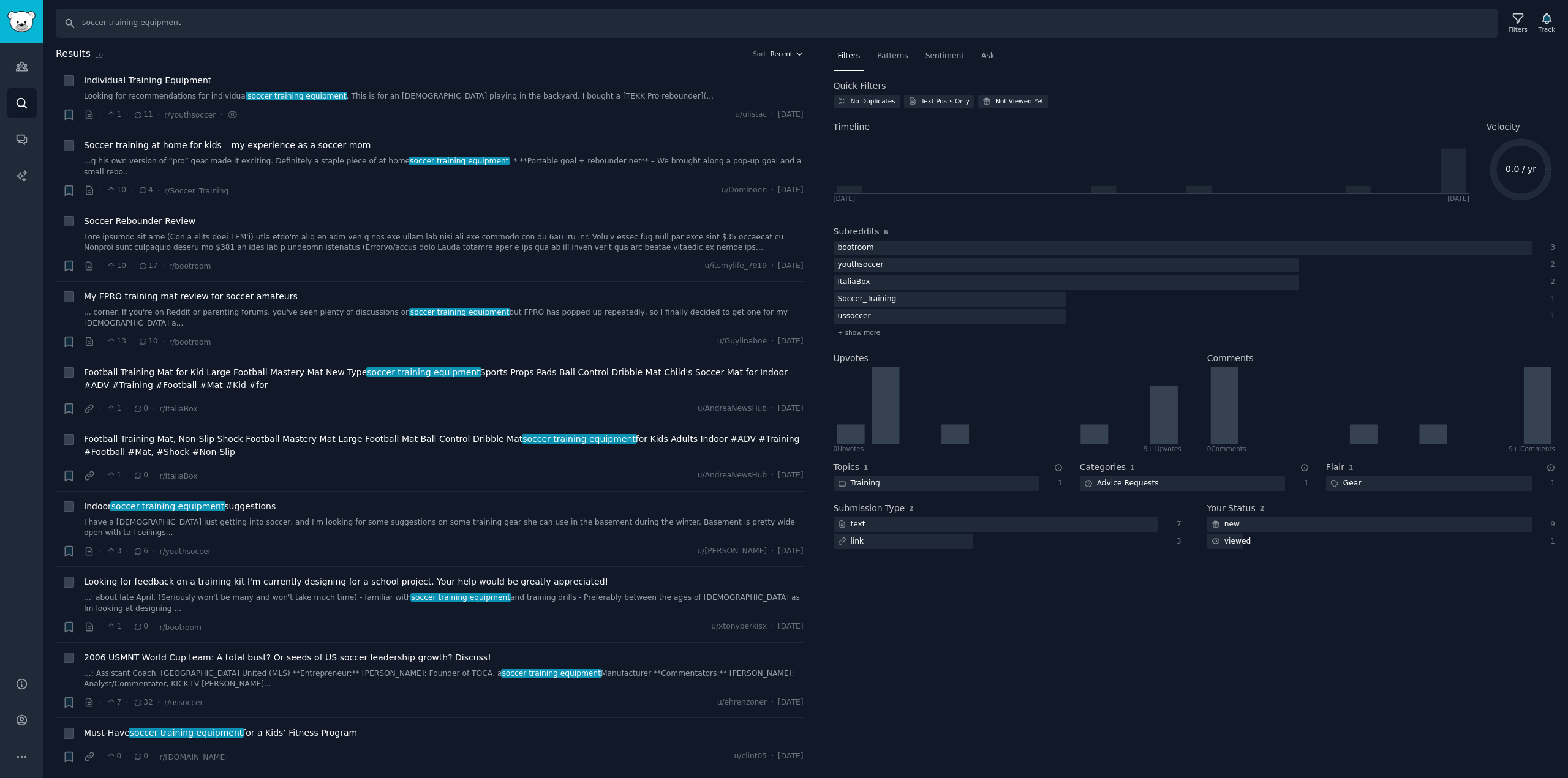
click at [795, 55] on icon "button" at bounding box center [799, 54] width 9 height 9
click at [793, 46] on h2 "Results 10 Sort Recent Recent Upvotes Comments" at bounding box center [430, 54] width 748 height 15
drag, startPoint x: 204, startPoint y: 21, endPoint x: 189, endPoint y: 22, distance: 15.0
click at [189, 22] on input "soccer training equipment" at bounding box center [777, 24] width 1442 height 30
drag, startPoint x: 182, startPoint y: 23, endPoint x: 132, endPoint y: 25, distance: 50.0
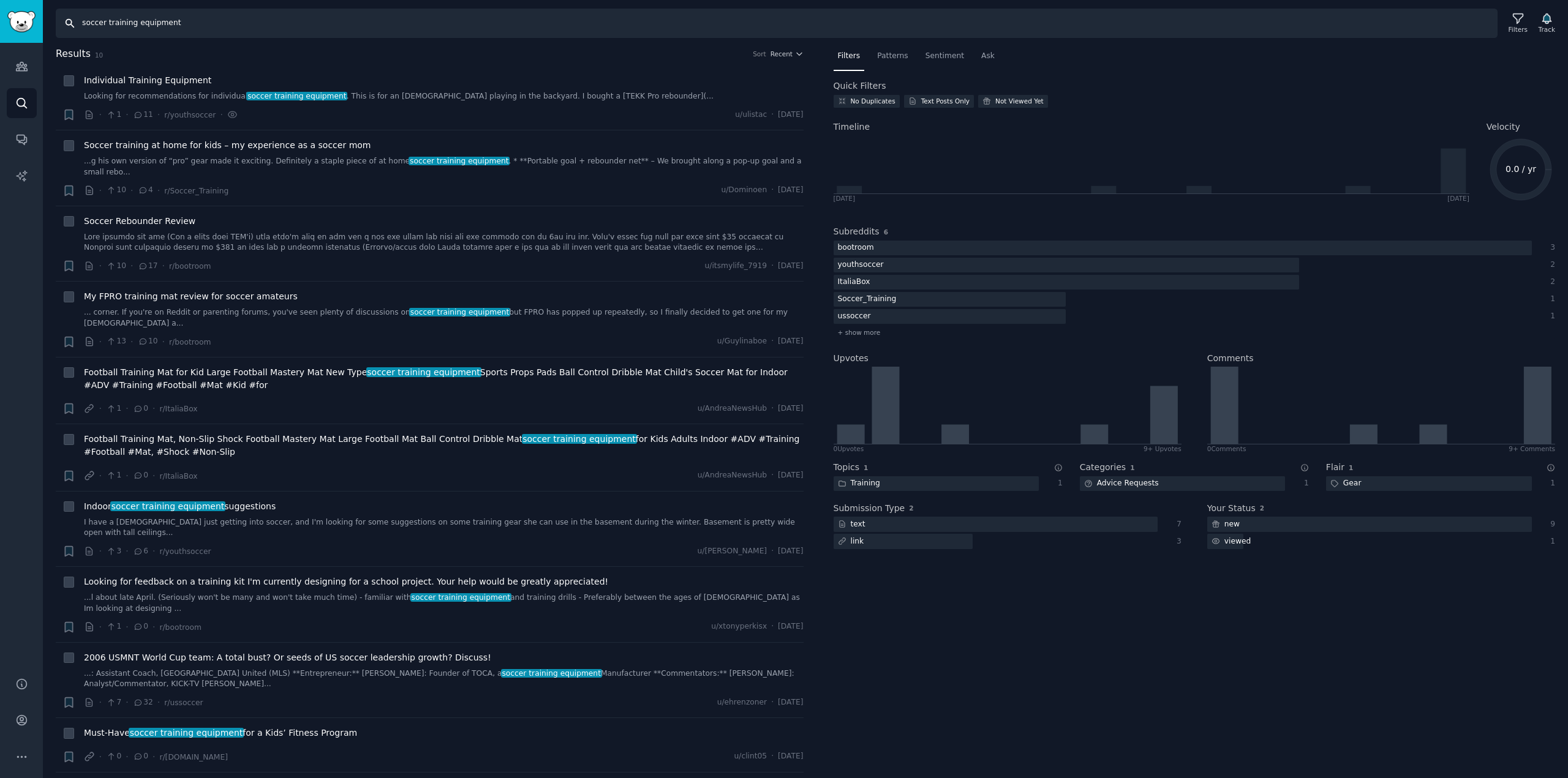
click at [132, 25] on input "soccer training equipment" at bounding box center [777, 24] width 1442 height 30
type input "soccer training"
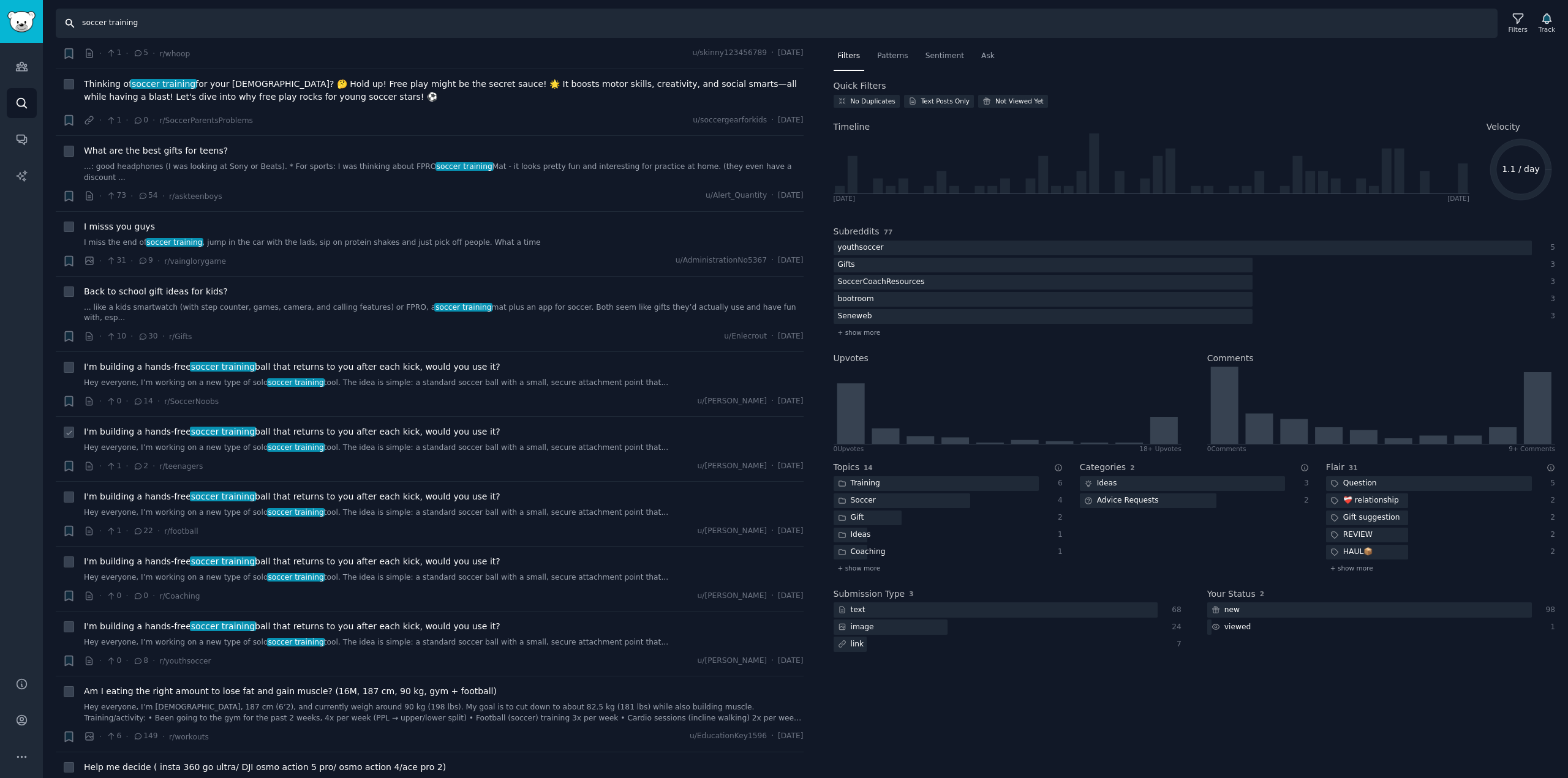
scroll to position [245, 0]
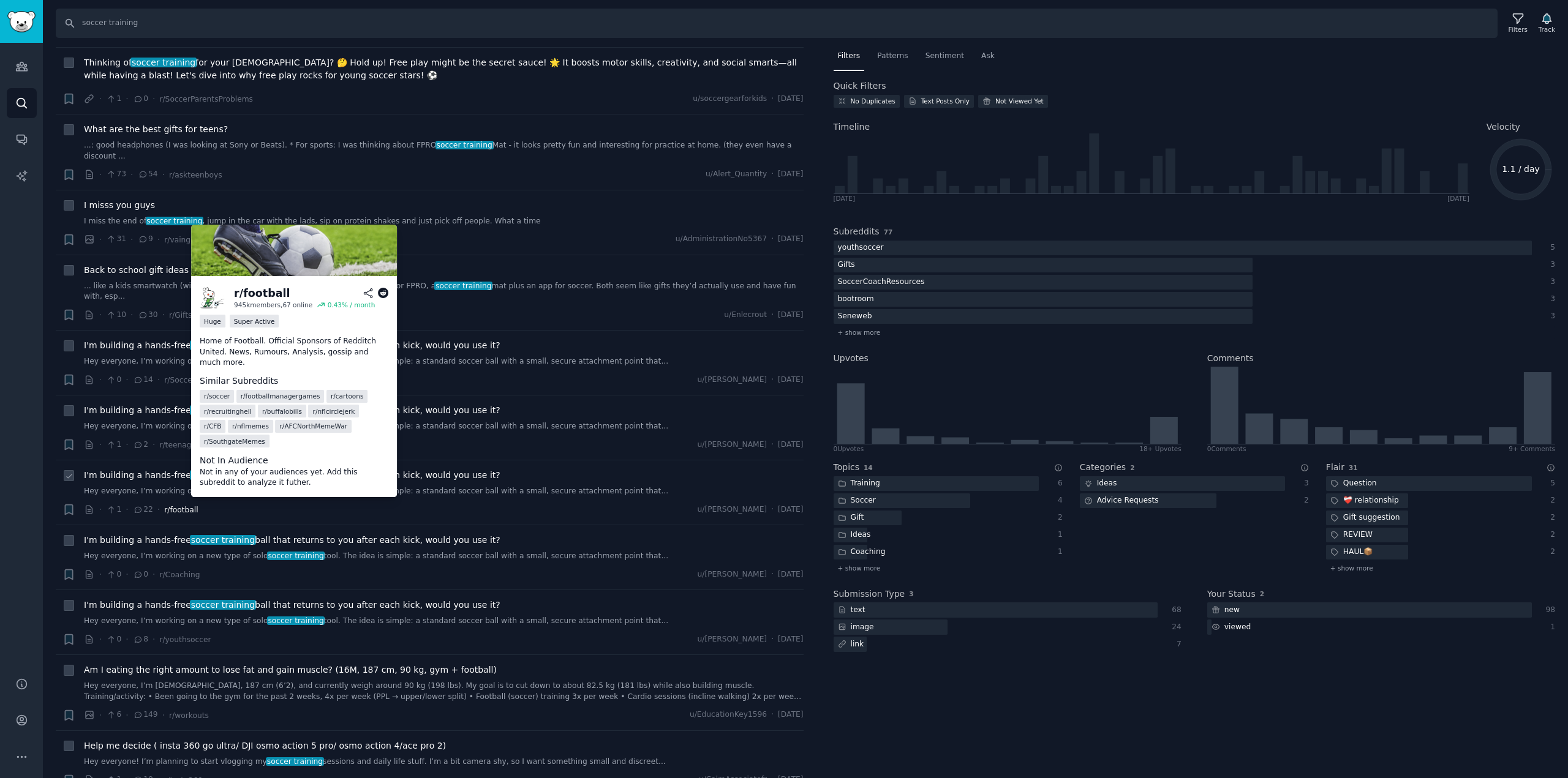
click at [167, 506] on span "r/football" at bounding box center [181, 510] width 33 height 9
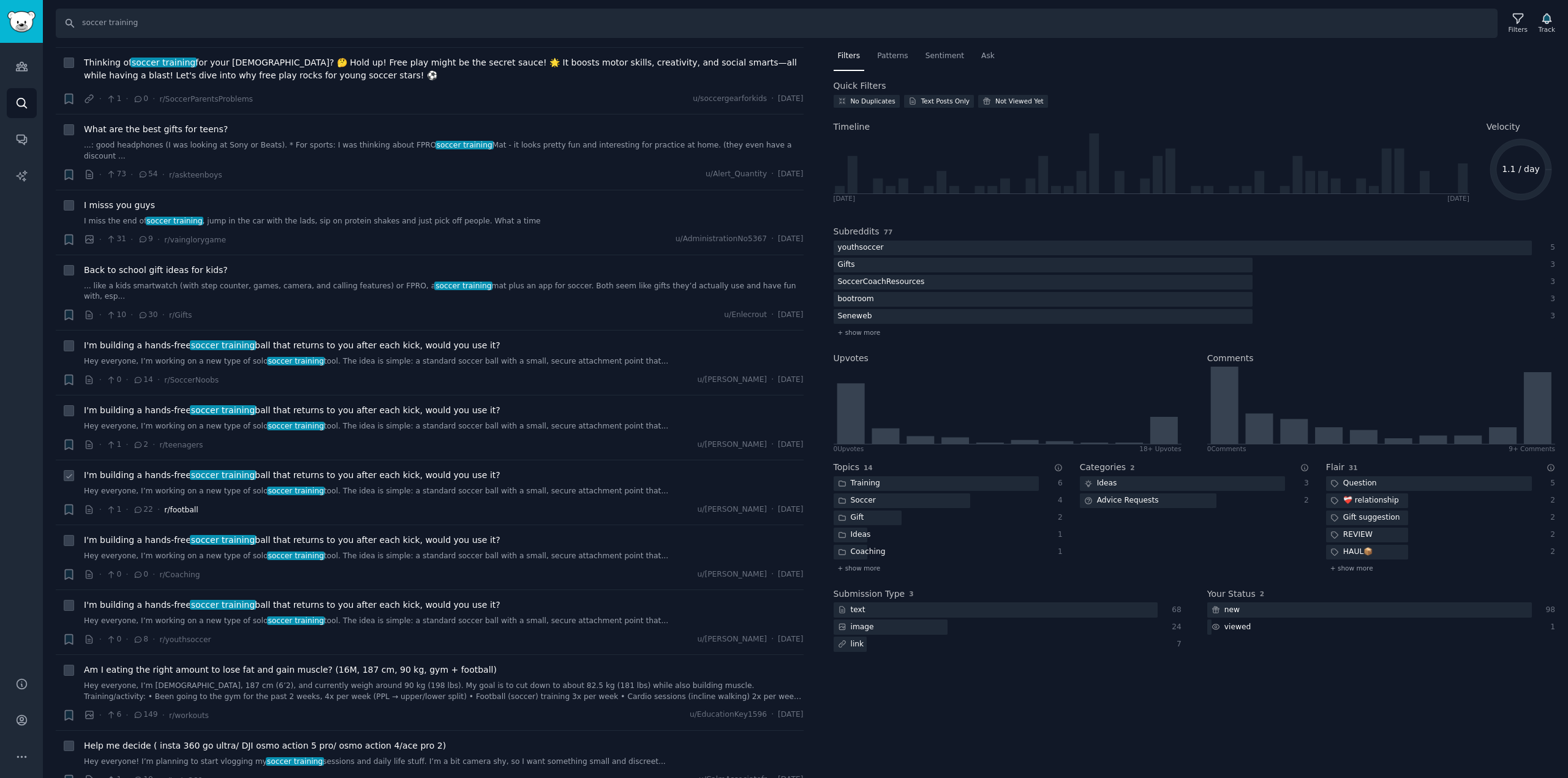
click at [180, 506] on span "r/football" at bounding box center [181, 510] width 33 height 9
